Goal: Navigation & Orientation: Find specific page/section

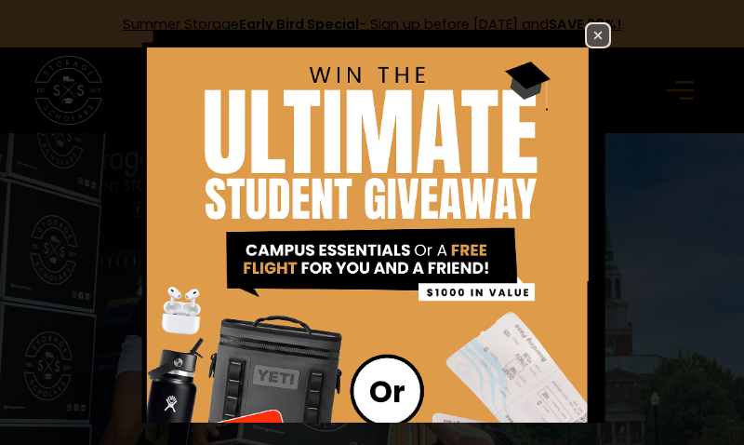
click at [604, 33] on img at bounding box center [598, 35] width 22 height 22
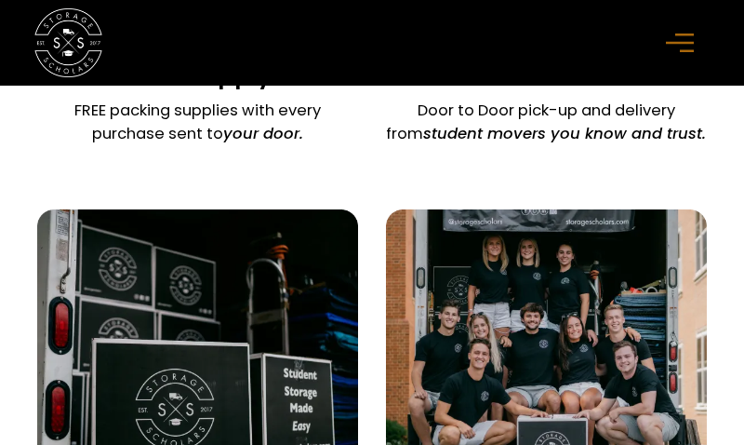
scroll to position [2061, 0]
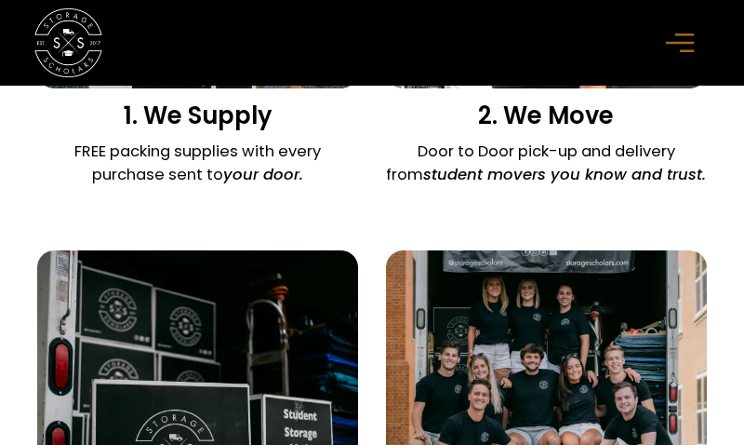
click at [684, 37] on icon "menu" at bounding box center [680, 43] width 28 height 20
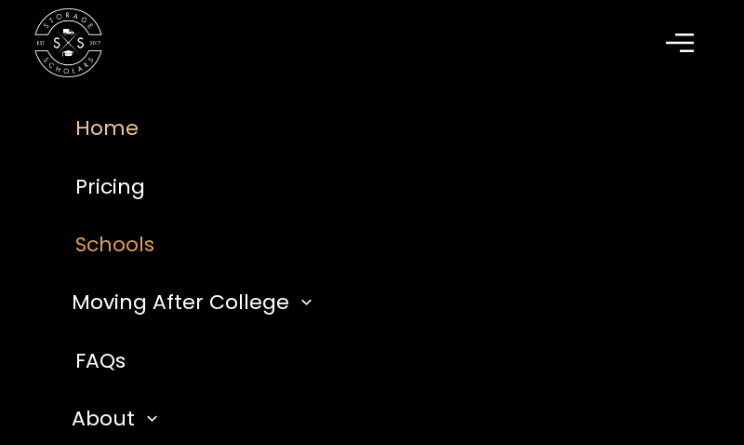
click at [134, 228] on link "Schools" at bounding box center [372, 244] width 662 height 58
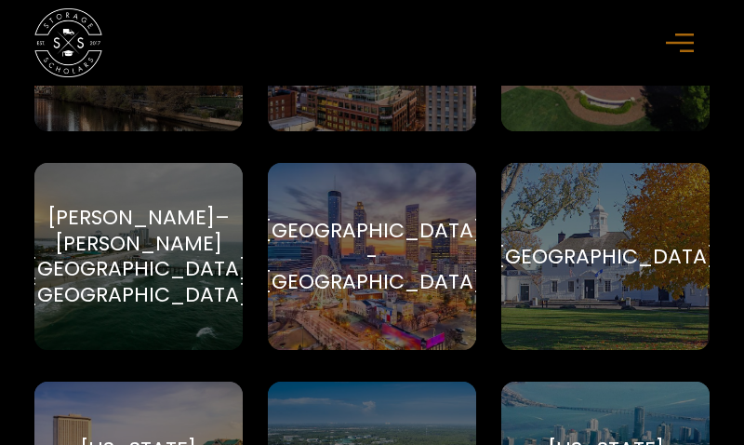
scroll to position [3598, 0]
